Goal: Navigation & Orientation: Find specific page/section

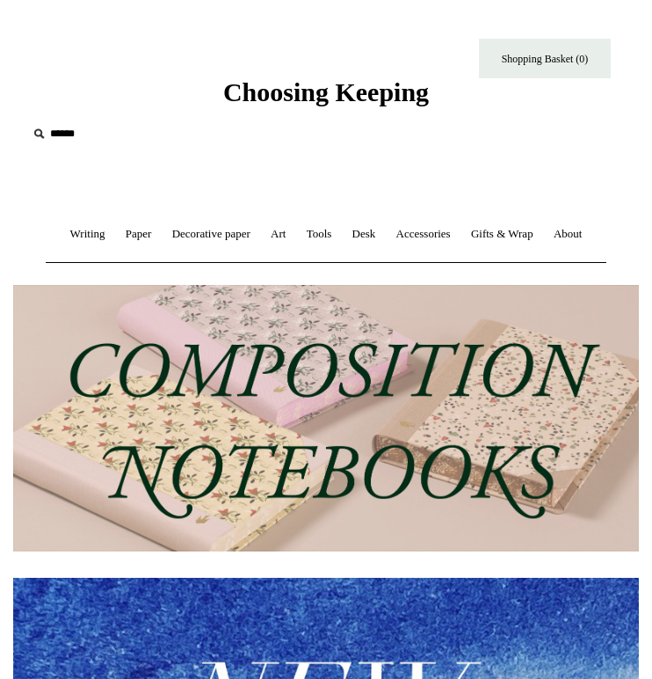
click at [285, 368] on img at bounding box center [326, 418] width 626 height 266
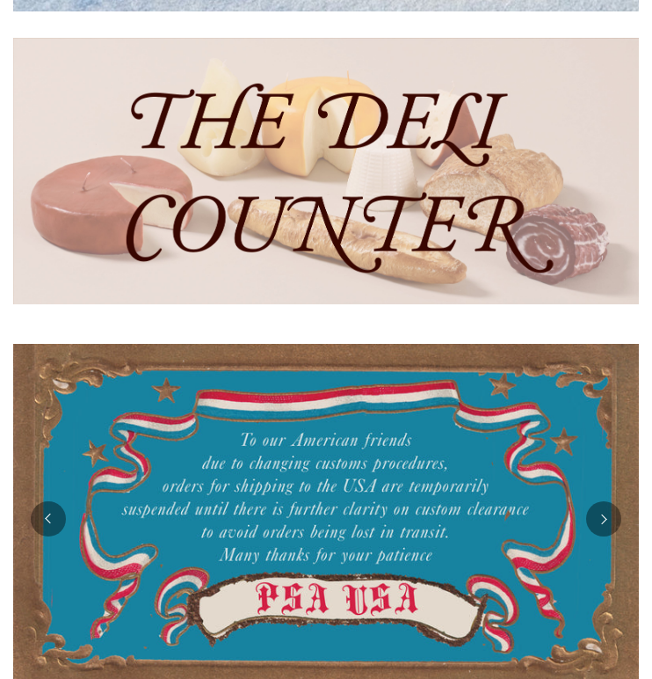
scroll to position [971, 0]
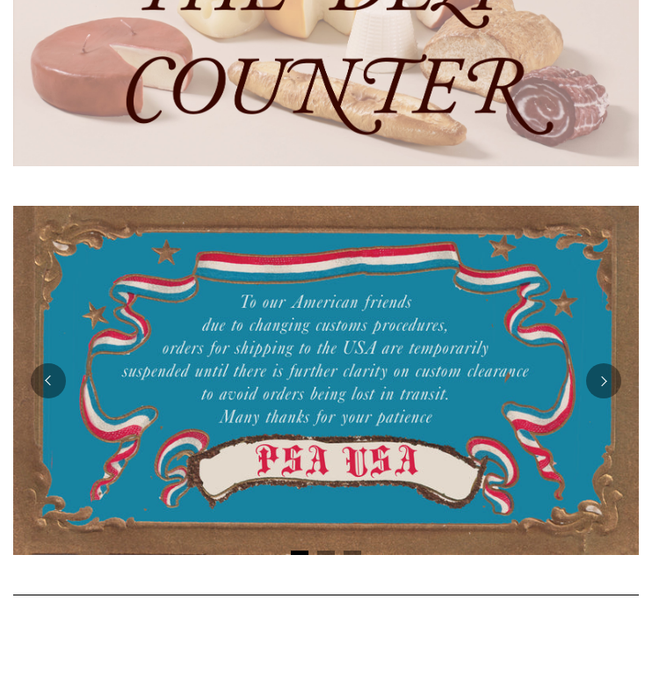
click at [82, 55] on img at bounding box center [326, 33] width 626 height 266
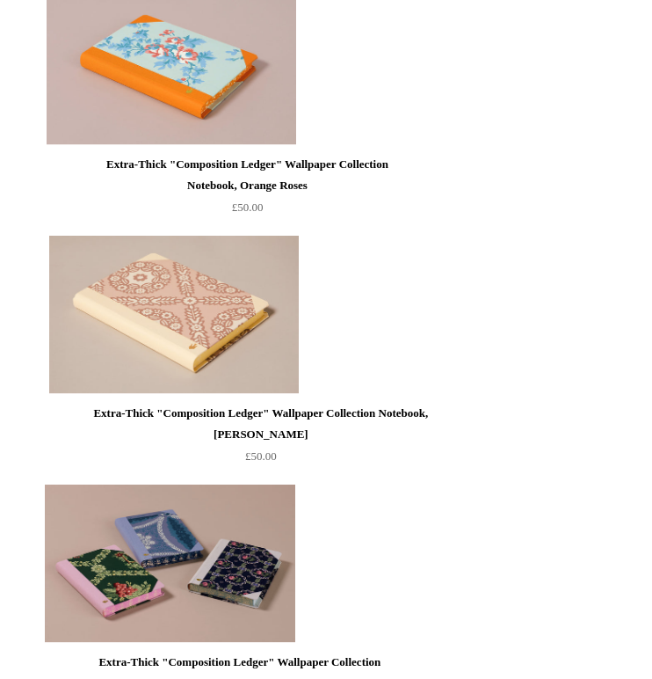
scroll to position [4027, 0]
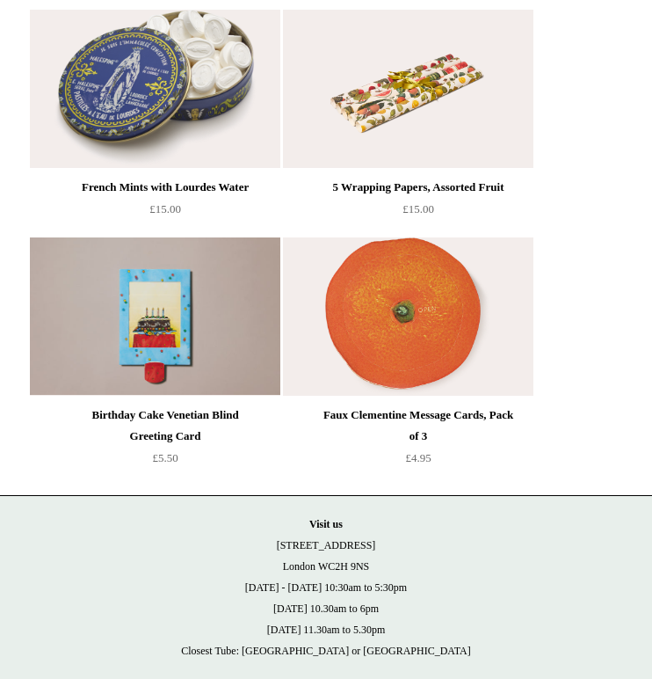
scroll to position [2195, 0]
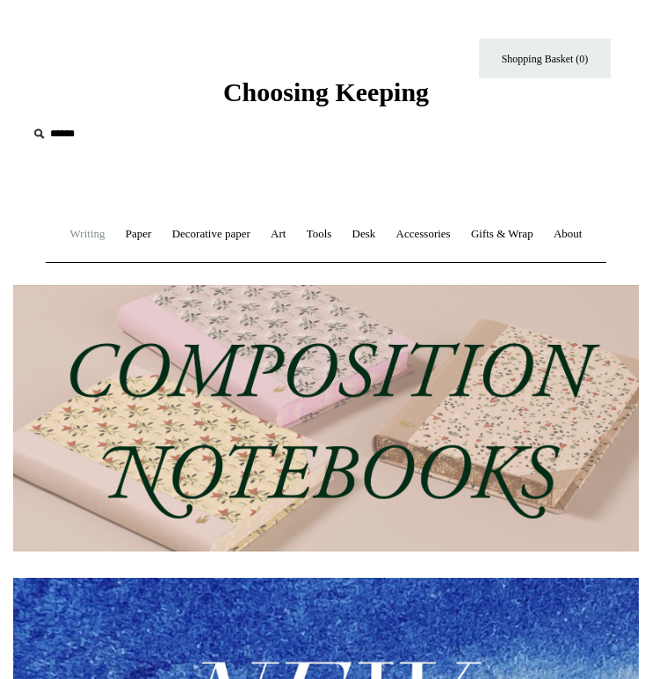
click at [77, 244] on link "Writing +" at bounding box center [88, 234] width 53 height 47
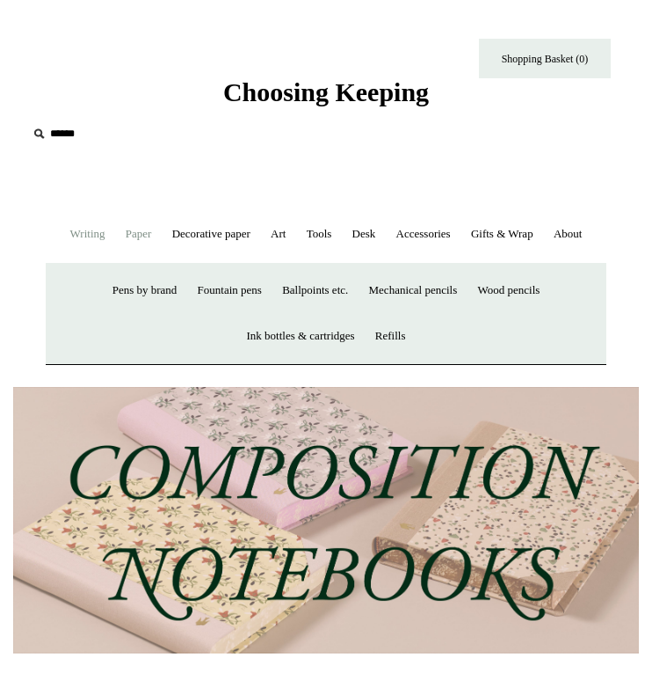
click at [126, 231] on link "Paper +" at bounding box center [139, 234] width 44 height 47
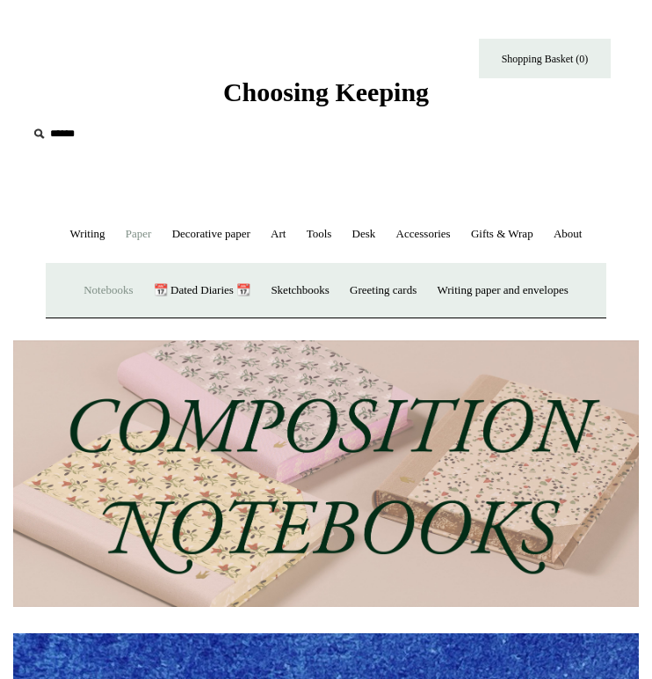
click at [106, 287] on link "Notebooks +" at bounding box center [108, 290] width 67 height 47
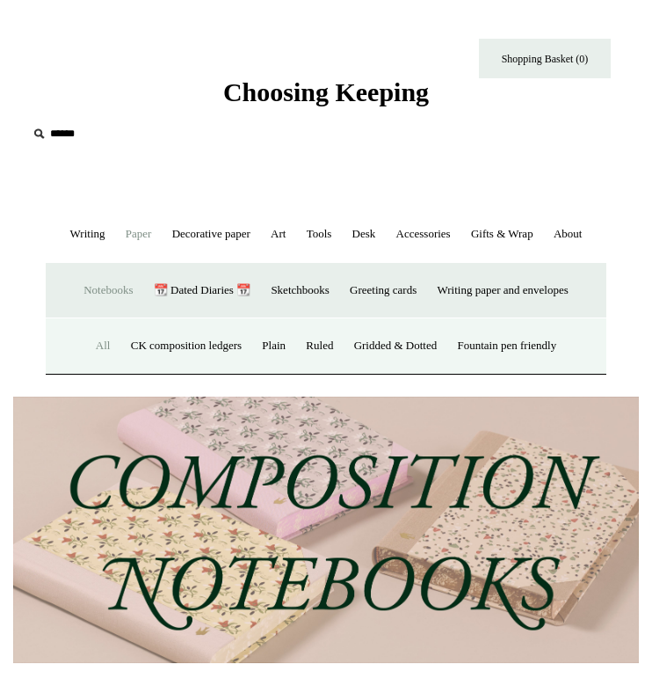
click at [90, 348] on link "All" at bounding box center [103, 346] width 33 height 47
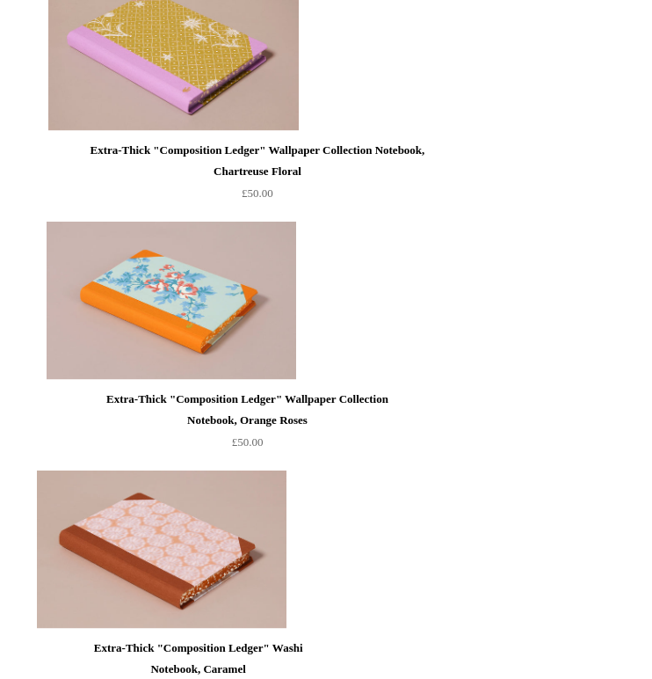
scroll to position [4015, 0]
